Goal: Navigation & Orientation: Go to known website

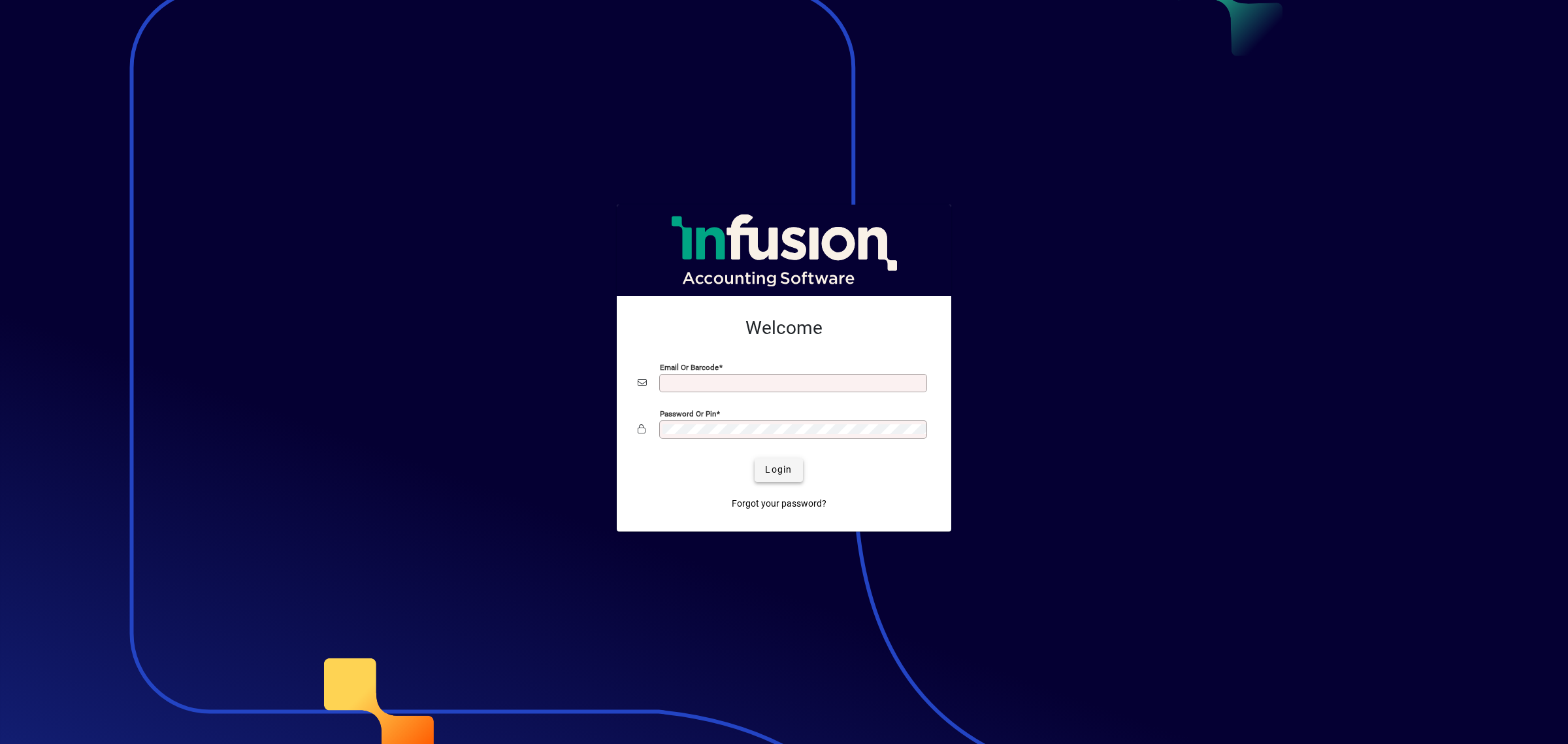
type input "**********"
click at [781, 474] on span "Login" at bounding box center [778, 470] width 27 height 14
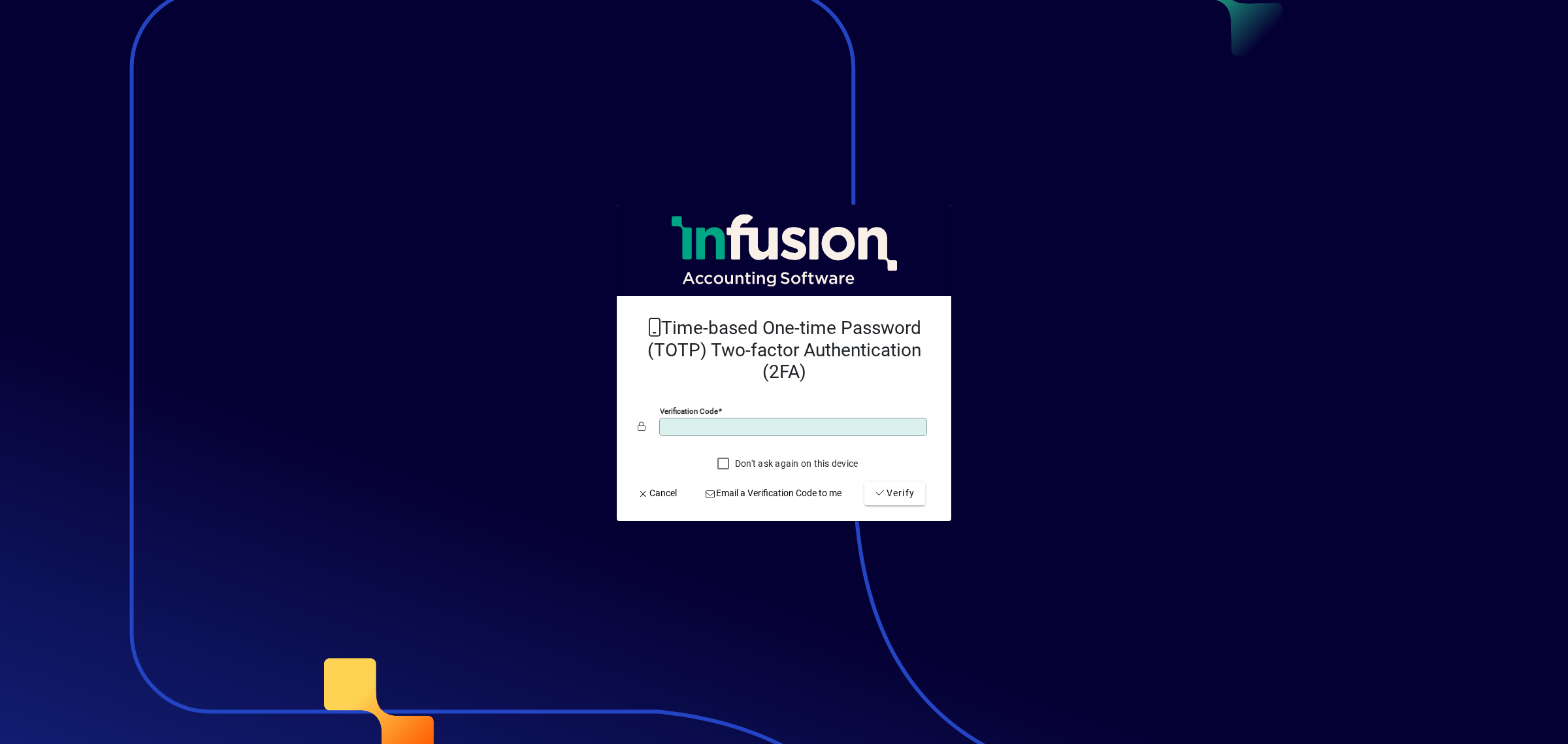
type input "******"
click at [865, 482] on button "Verify" at bounding box center [895, 493] width 60 height 24
